Goal: Task Accomplishment & Management: Complete application form

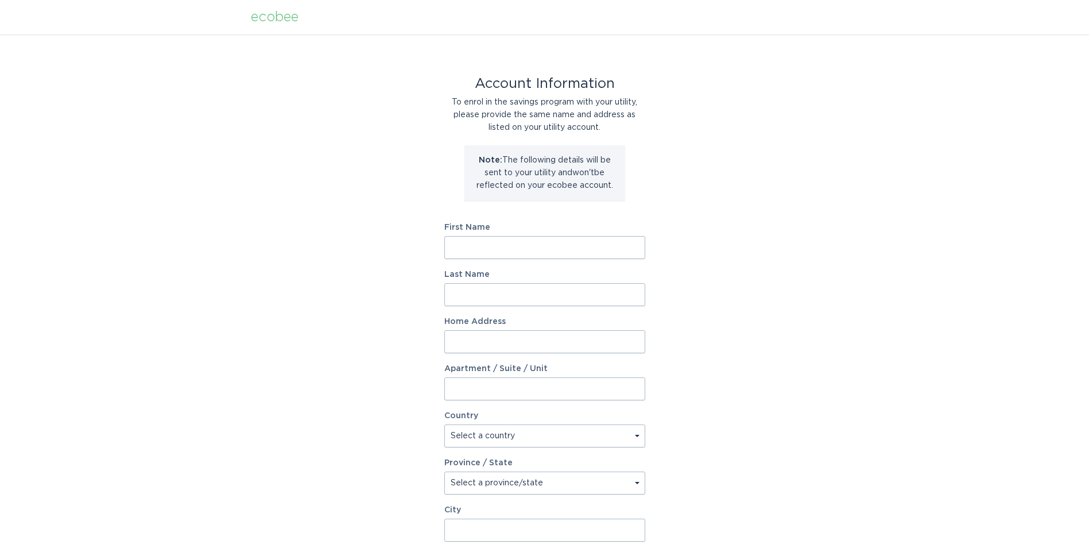
click at [566, 246] on input "First Name" at bounding box center [544, 247] width 201 height 23
type input "[PERSON_NAME]"
type input "[STREET_ADDRESS][PERSON_NAME]"
select select "US"
type input "[GEOGRAPHIC_DATA]"
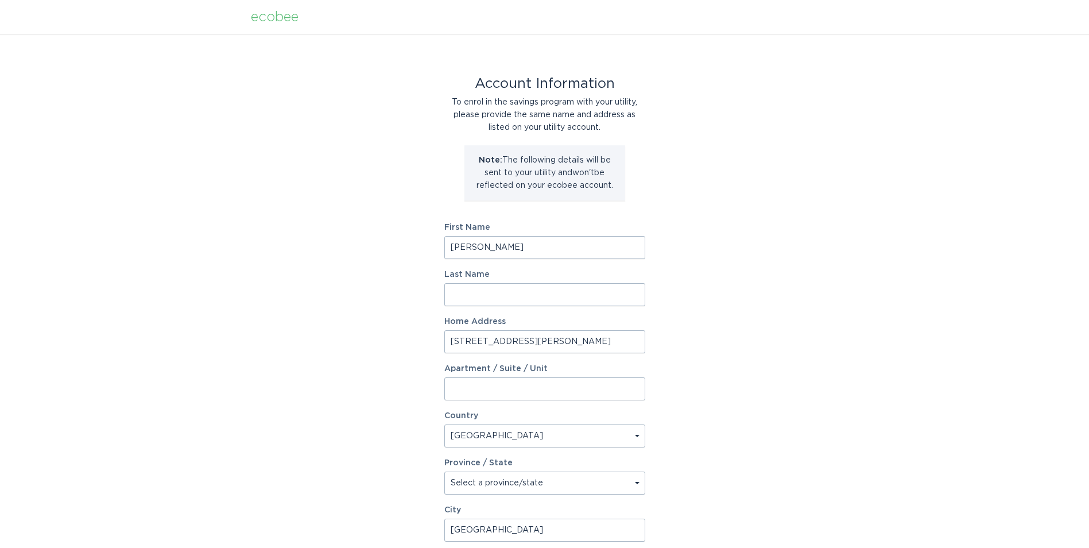
type input "48306"
type input "[PERSON_NAME]"
type input "Pilgrim"
click at [520, 243] on input "[PERSON_NAME]" at bounding box center [544, 247] width 201 height 23
type input "N"
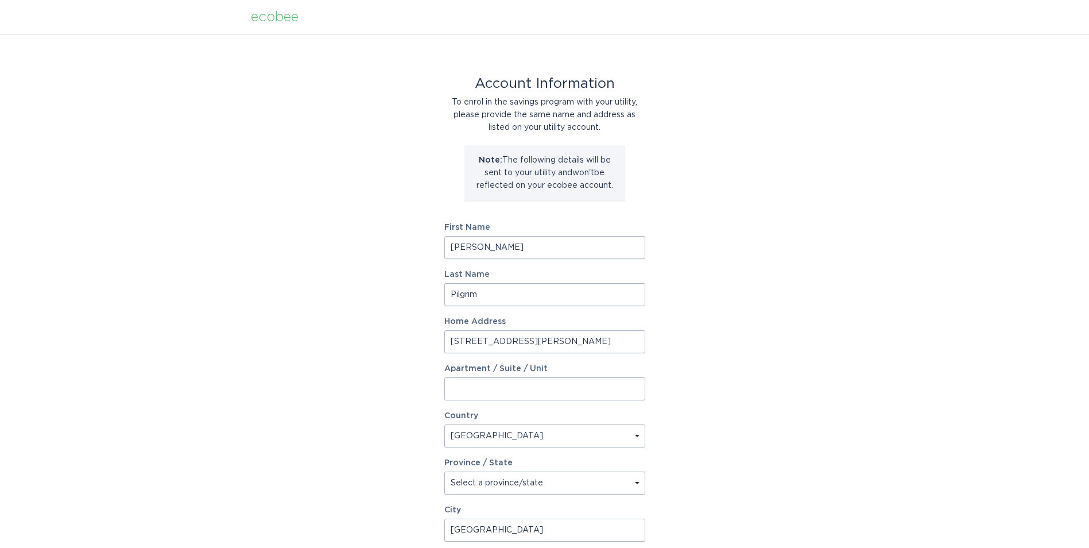
type input "[PERSON_NAME]"
click at [511, 297] on input "Pilgrim" at bounding box center [544, 294] width 201 height 23
type input "P"
type input "Stanon"
select select "MI"
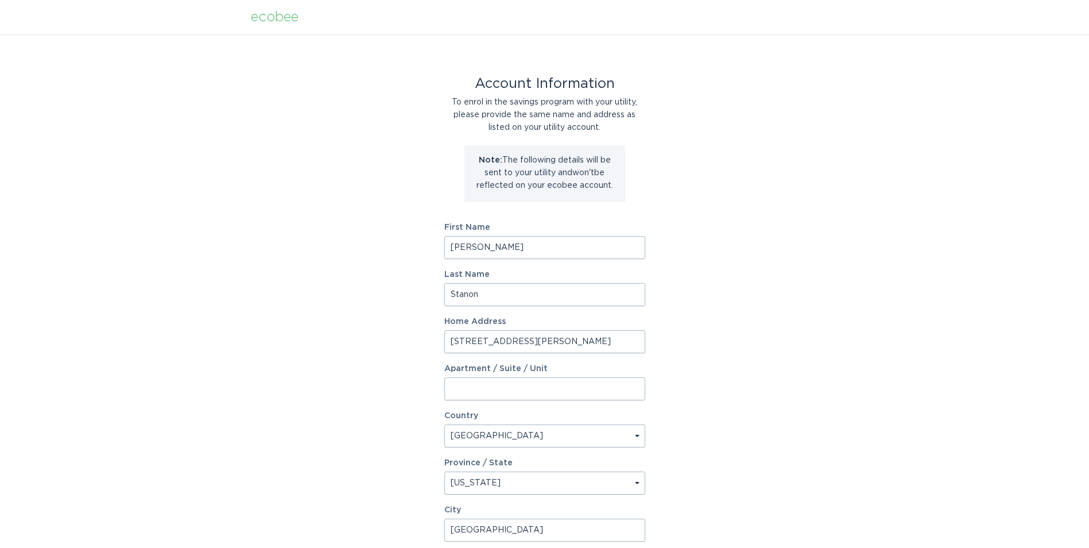
type input "Stanon"
click at [699, 359] on div "Account Information To enrol in the savings program with your utility, please p…" at bounding box center [544, 351] width 1089 height 634
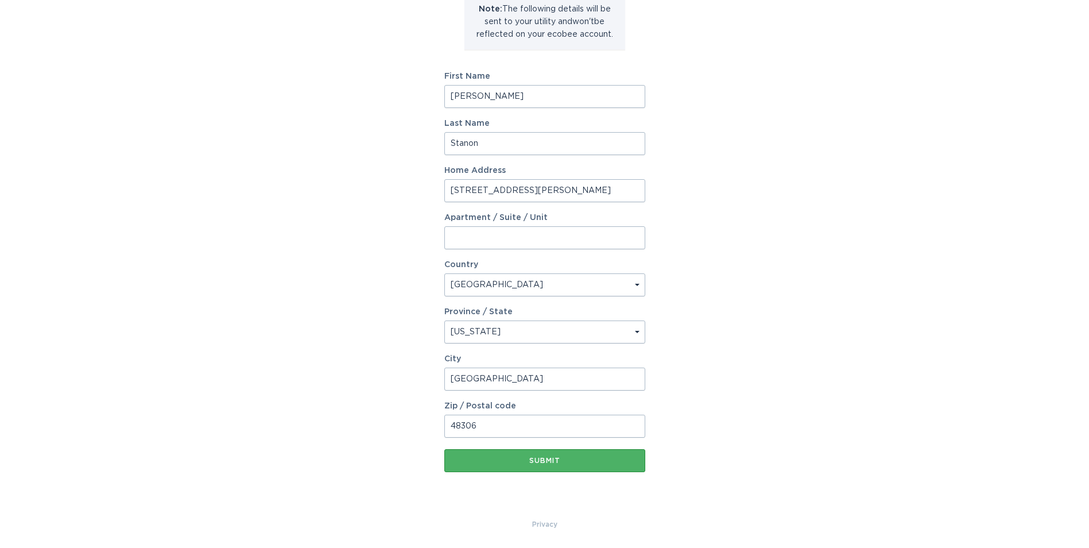
click at [559, 457] on div "Submit" at bounding box center [544, 460] width 189 height 7
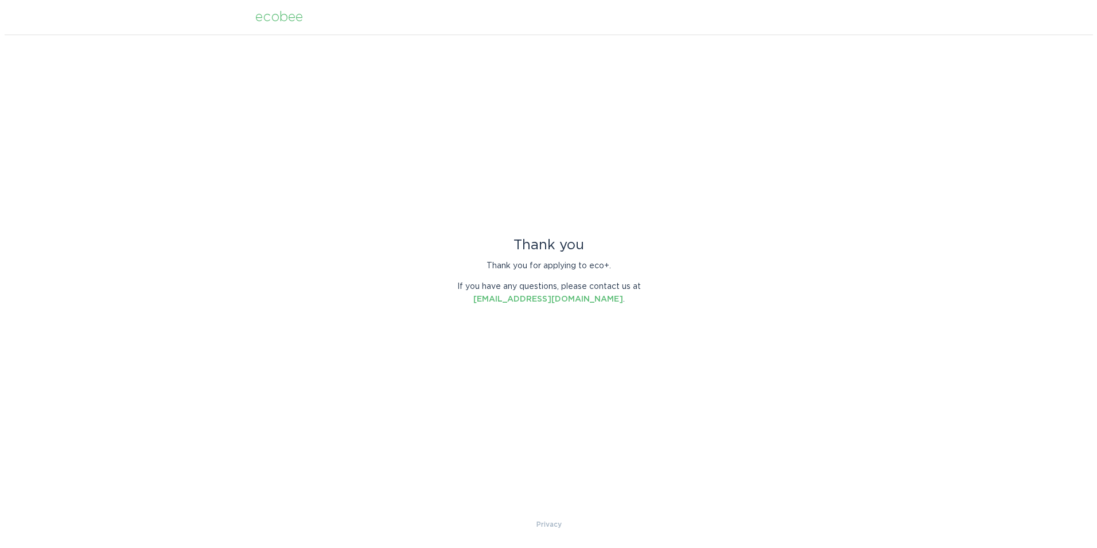
scroll to position [0, 0]
